Goal: Transaction & Acquisition: Purchase product/service

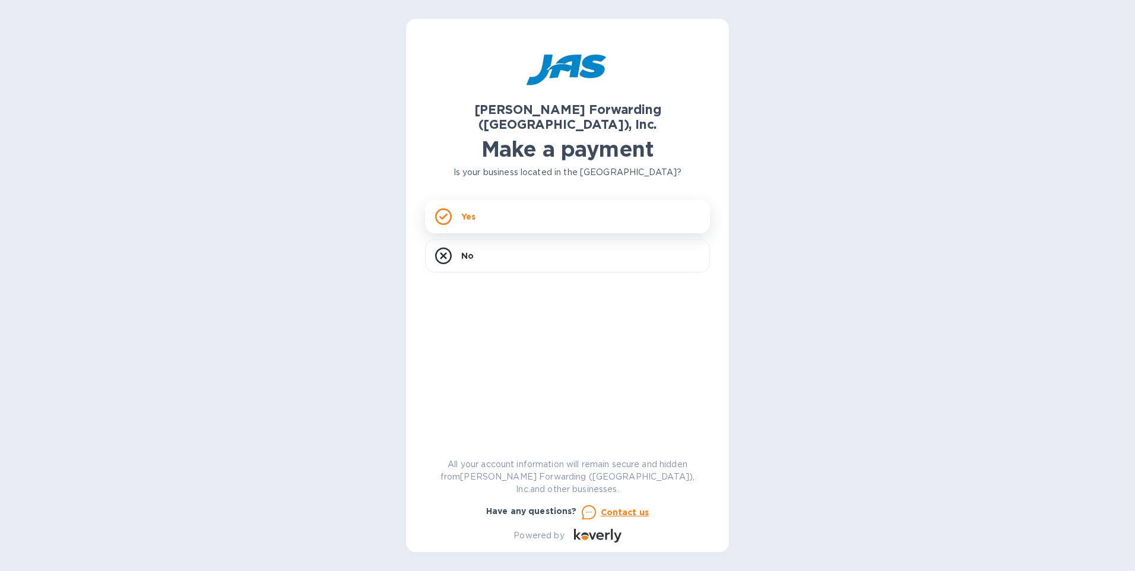
click at [476, 200] on div "Yes" at bounding box center [567, 216] width 285 height 33
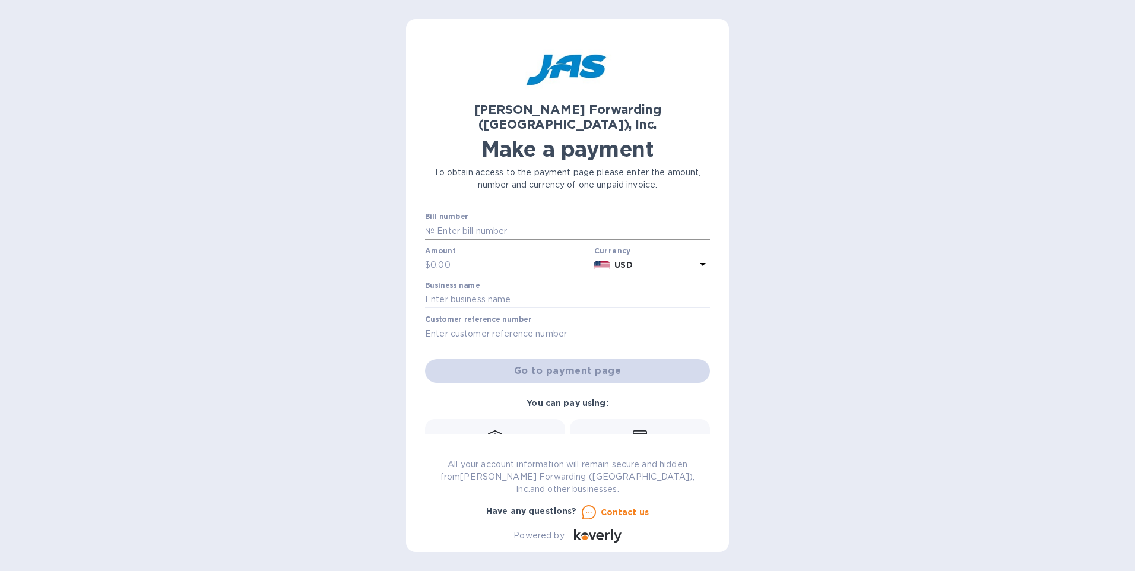
click at [544, 222] on input "text" at bounding box center [573, 231] width 276 height 18
type input "LAX503394104"
drag, startPoint x: 498, startPoint y: 236, endPoint x: 488, endPoint y: 268, distance: 33.8
click at [498, 247] on div "Amount $" at bounding box center [507, 260] width 164 height 27
click at [461, 257] on input "text" at bounding box center [510, 266] width 159 height 18
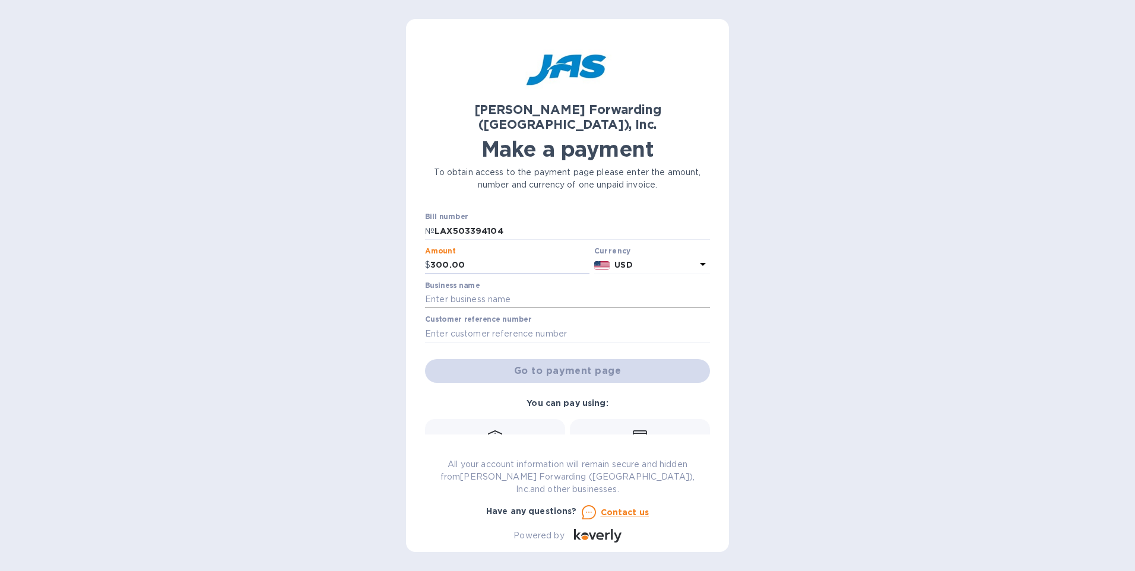
type input "300.00"
click at [499, 291] on input "text" at bounding box center [567, 300] width 285 height 18
type input "APS imaging & Supply, Inc."
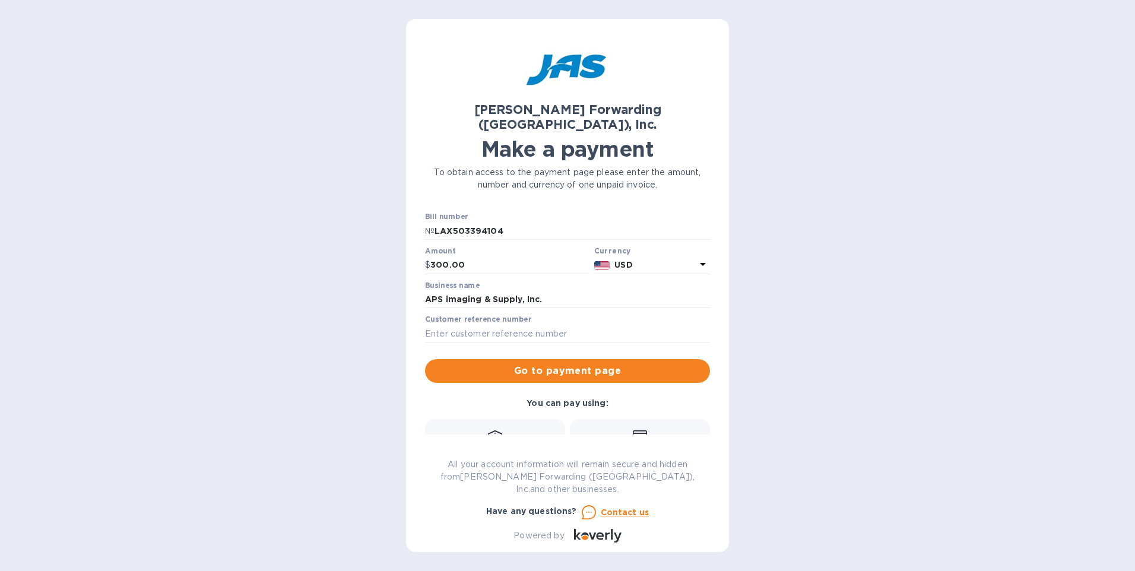
click at [489, 431] on icon at bounding box center [495, 438] width 14 height 14
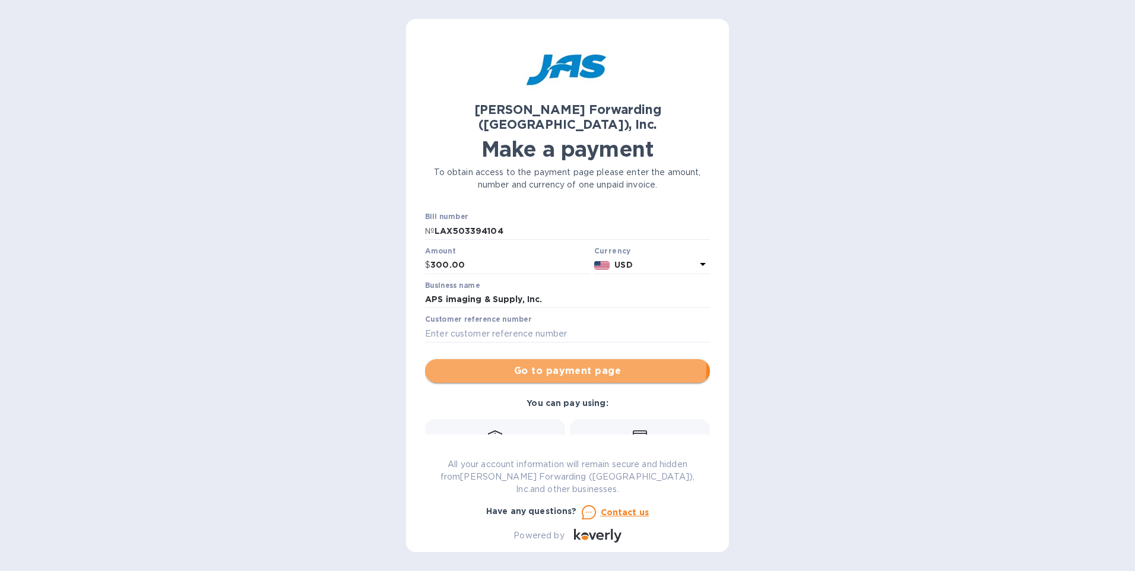
click at [553, 364] on span "Go to payment page" at bounding box center [568, 371] width 266 height 14
